Goal: Contribute content

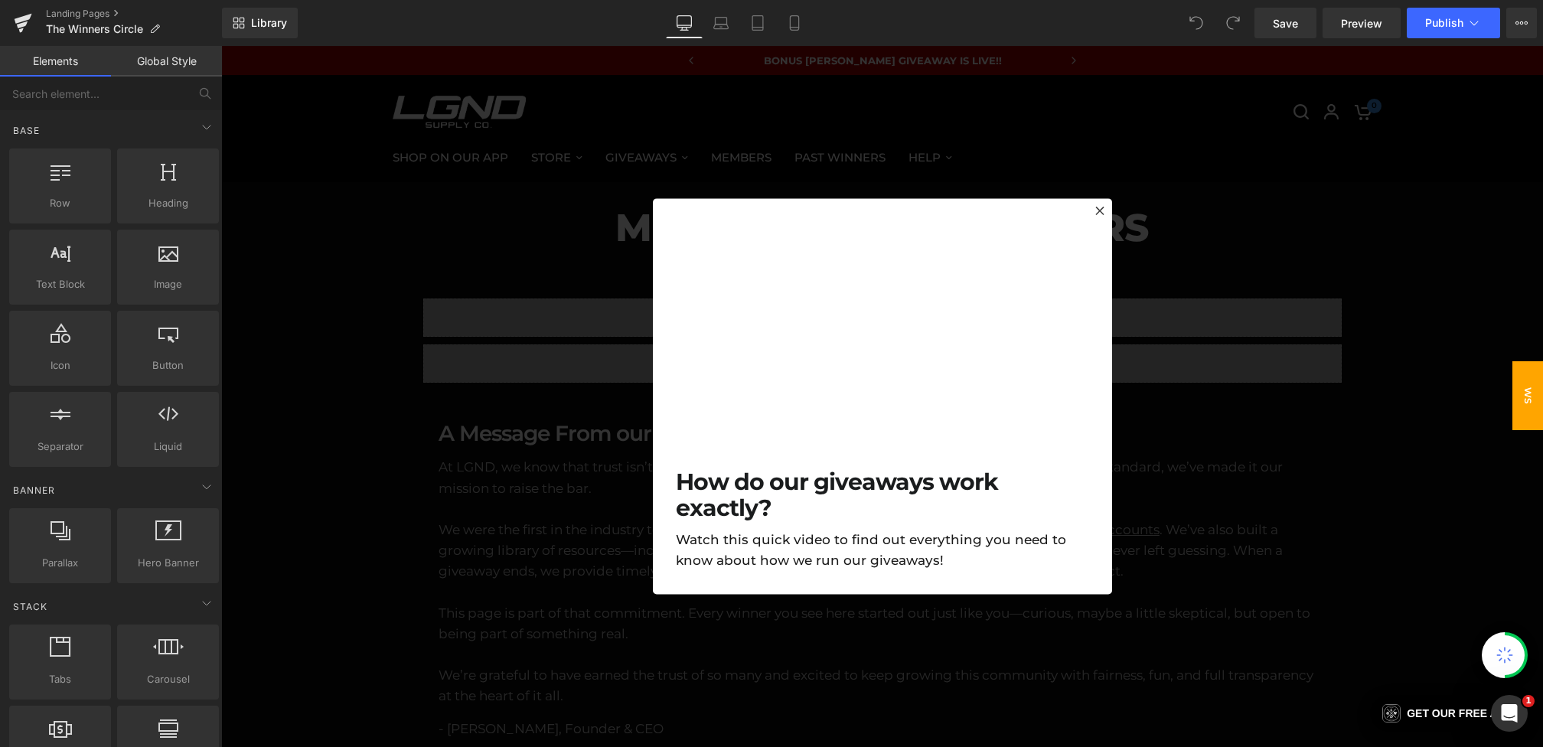
click at [513, 395] on div at bounding box center [882, 396] width 1322 height 701
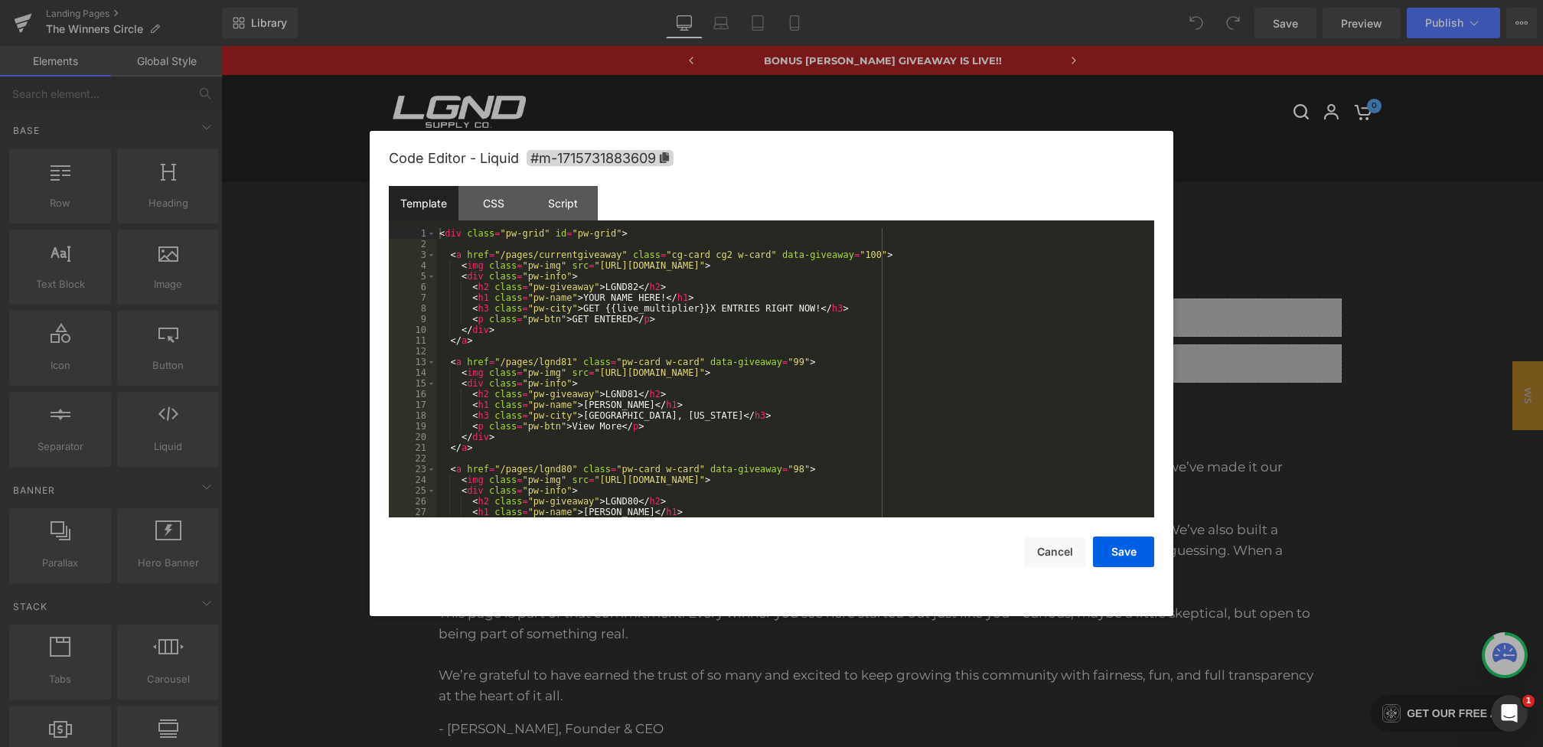
click at [660, 0] on div "You are previewing how the will restyle your page. You can not edit Elements in…" at bounding box center [771, 0] width 1543 height 0
drag, startPoint x: 599, startPoint y: 372, endPoint x: 1062, endPoint y: 374, distance: 463.0
click at [1062, 374] on div "< div class = "pw-grid" id = "pw-grid" > < a href = "/pages/currentgiveaway" cl…" at bounding box center [792, 383] width 712 height 311
click at [1117, 559] on button "Save" at bounding box center [1123, 551] width 61 height 31
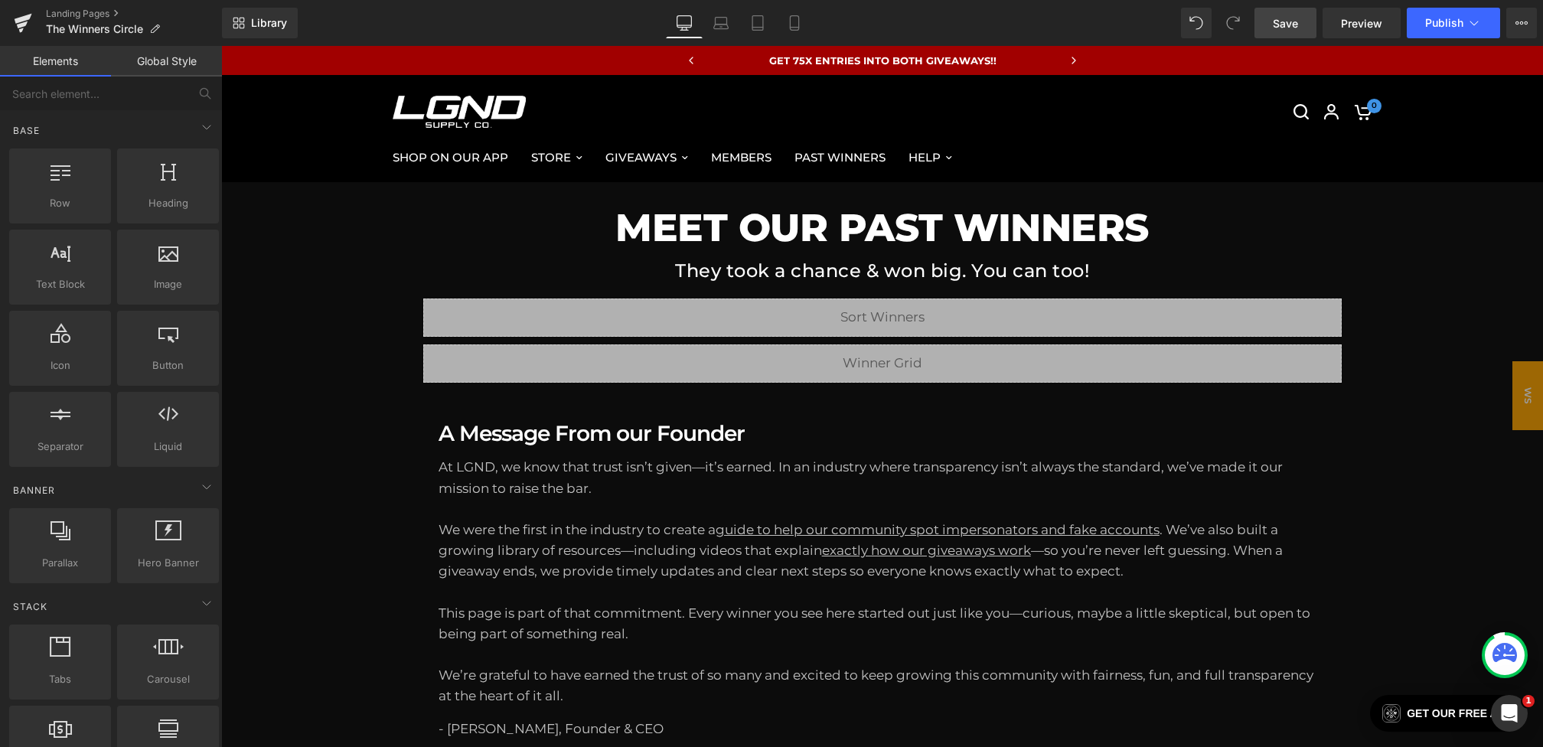
click at [1293, 15] on span "Save" at bounding box center [1285, 23] width 25 height 16
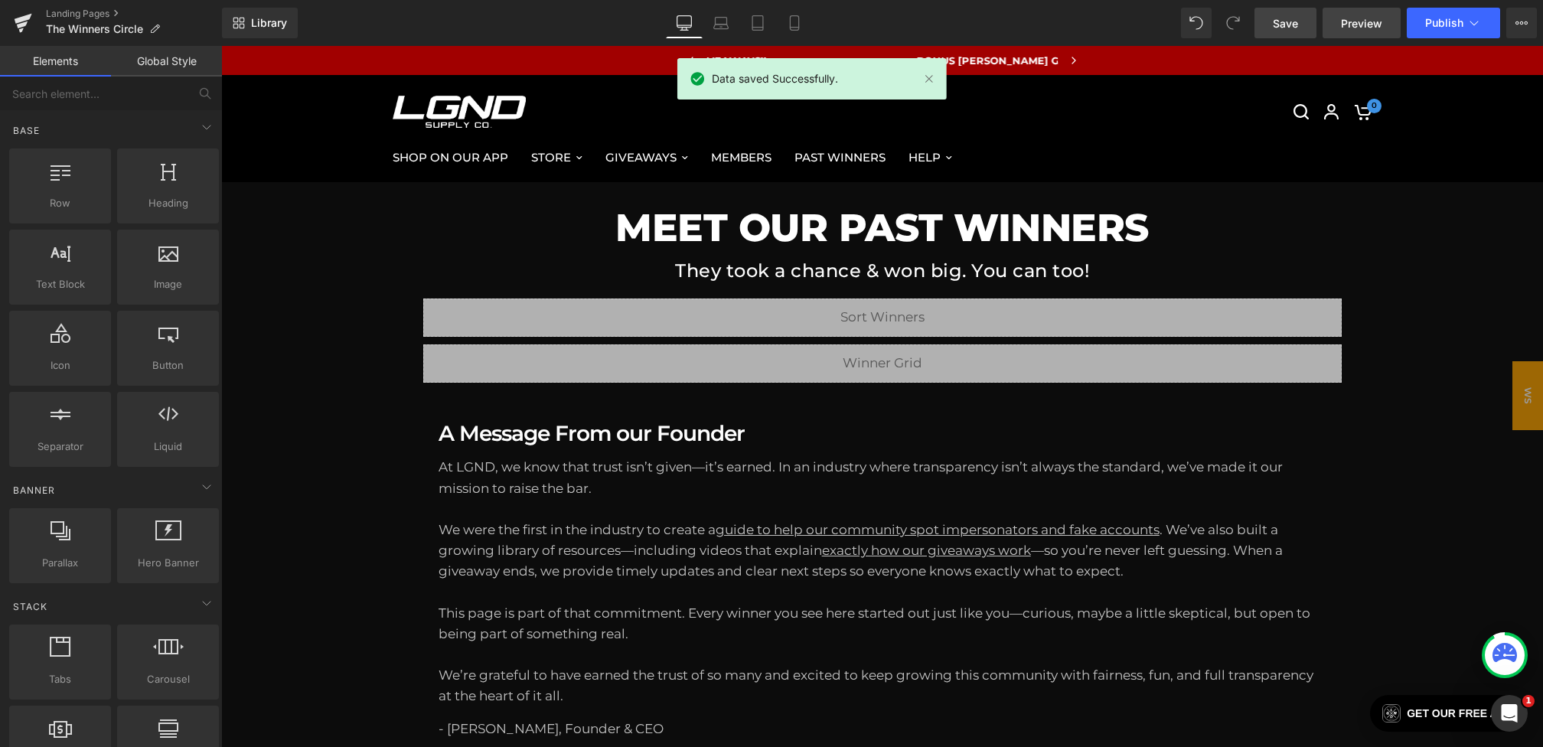
click at [1373, 22] on span "Preview" at bounding box center [1361, 23] width 41 height 16
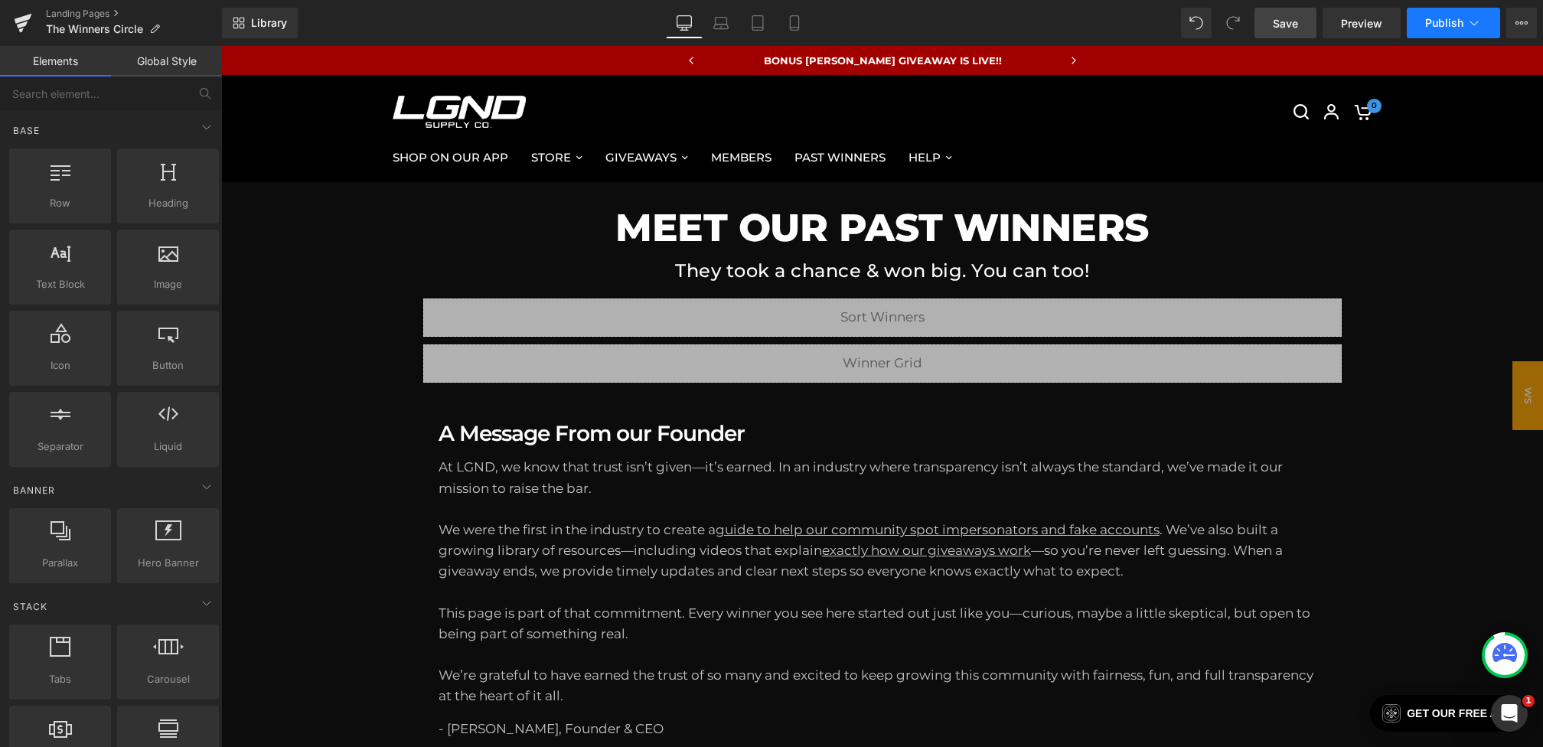
click at [1438, 11] on button "Publish" at bounding box center [1453, 23] width 93 height 31
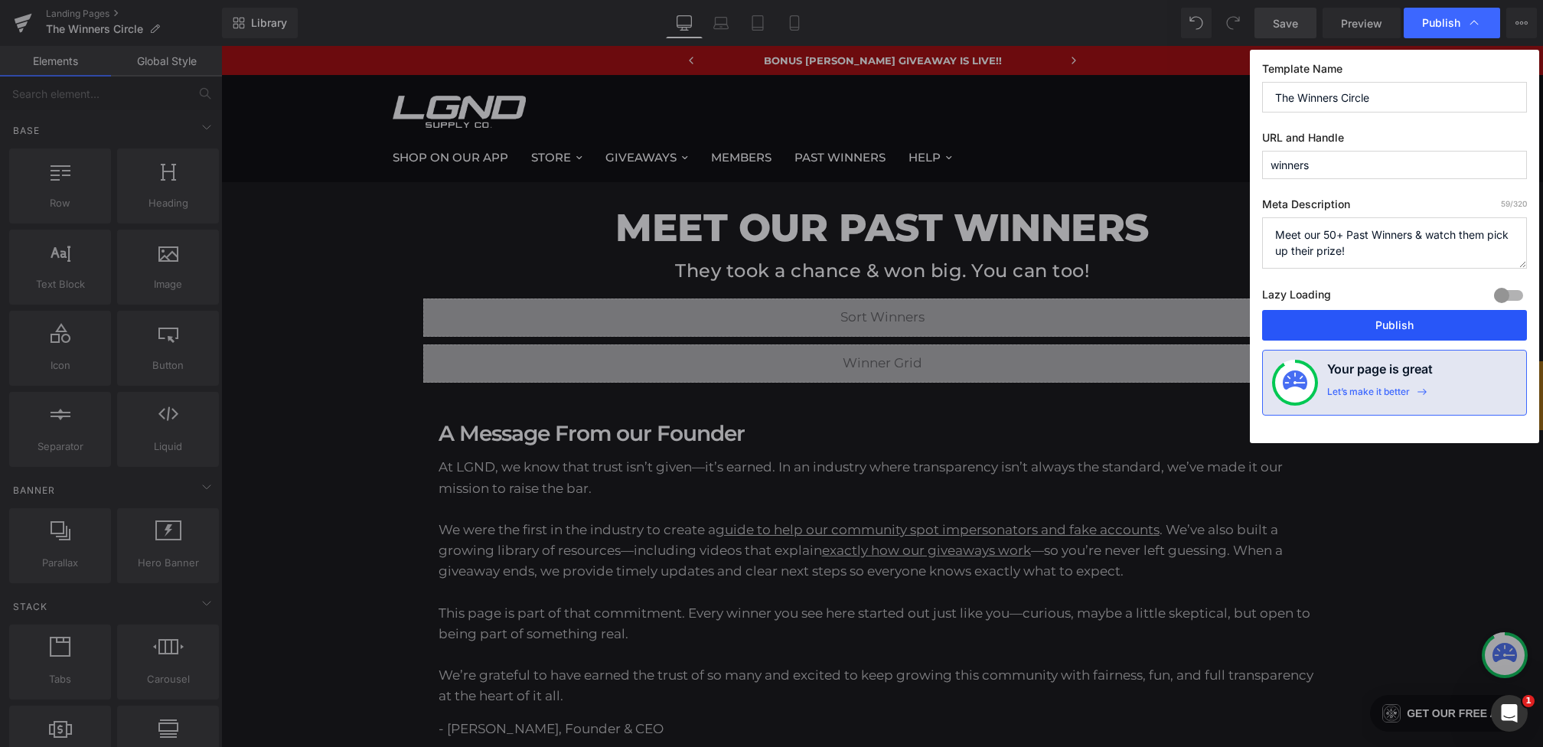
click at [1350, 315] on button "Publish" at bounding box center [1394, 325] width 265 height 31
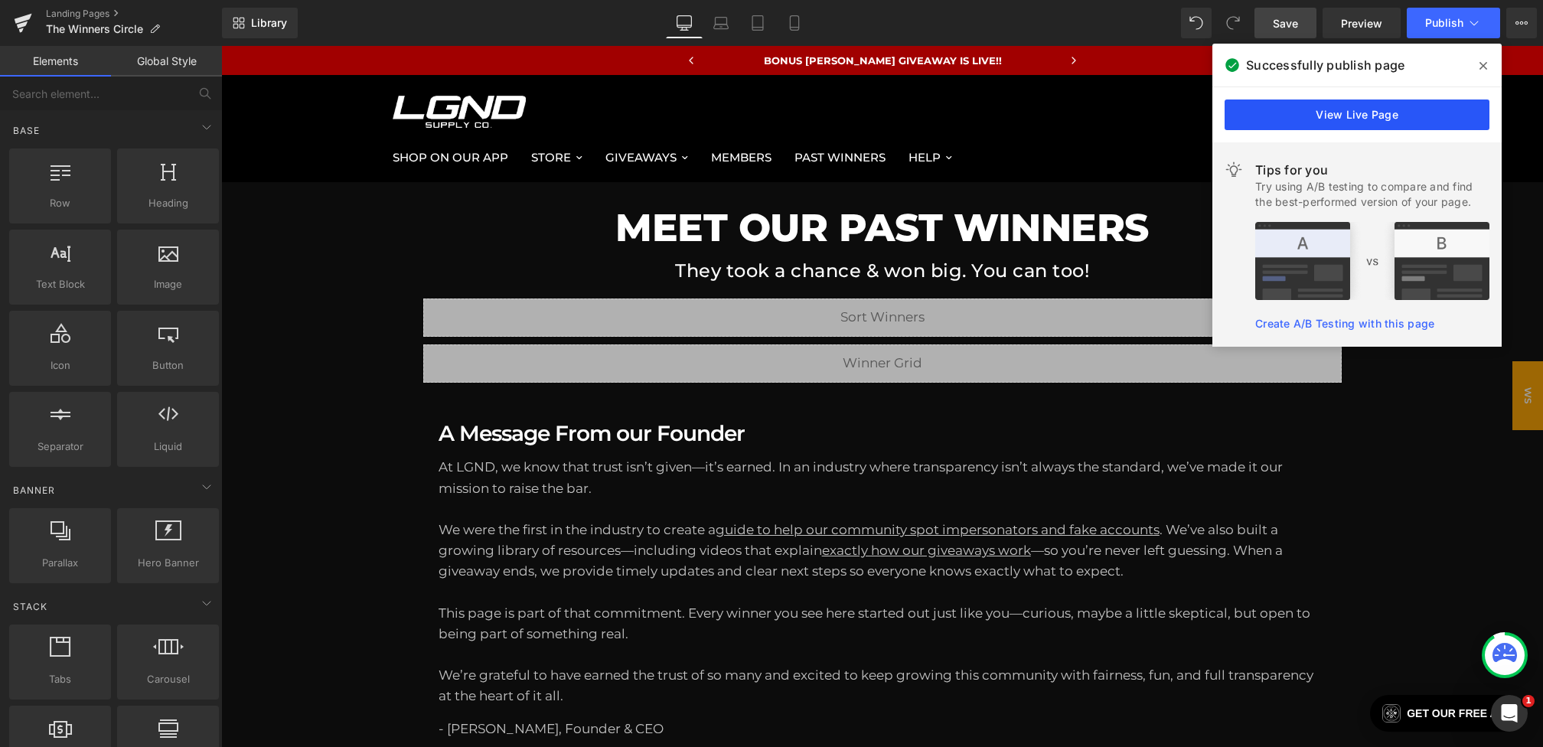
click at [1402, 123] on link "View Live Page" at bounding box center [1356, 114] width 265 height 31
